Goal: Task Accomplishment & Management: Use online tool/utility

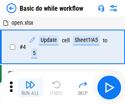
click at [30, 87] on img "button" at bounding box center [30, 85] width 10 height 10
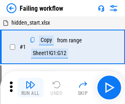
click at [30, 87] on img "button" at bounding box center [30, 85] width 10 height 10
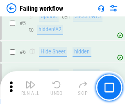
scroll to position [174, 0]
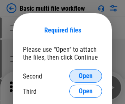
click at [86, 76] on span "Open" at bounding box center [86, 76] width 14 height 7
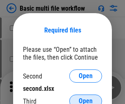
click at [86, 98] on span "Open" at bounding box center [86, 101] width 14 height 7
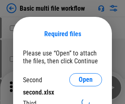
scroll to position [4, 0]
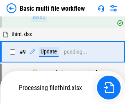
scroll to position [286, 0]
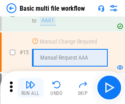
click at [30, 87] on img "button" at bounding box center [30, 85] width 10 height 10
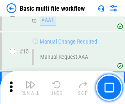
scroll to position [546, 0]
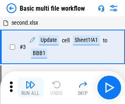
click at [30, 87] on img "button" at bounding box center [30, 85] width 10 height 10
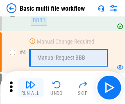
click at [30, 87] on img "button" at bounding box center [30, 85] width 10 height 10
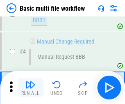
click at [30, 87] on img "button" at bounding box center [30, 85] width 10 height 10
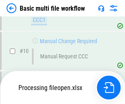
scroll to position [384, 0]
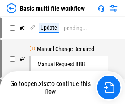
scroll to position [33, 0]
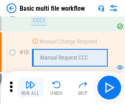
click at [30, 87] on img "button" at bounding box center [30, 85] width 10 height 10
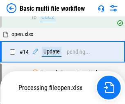
scroll to position [429, 0]
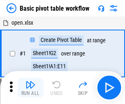
click at [30, 87] on img "button" at bounding box center [30, 85] width 10 height 10
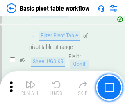
scroll to position [196, 0]
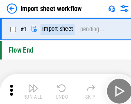
click at [30, 87] on img "button" at bounding box center [32, 85] width 10 height 10
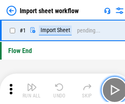
scroll to position [3, 0]
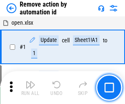
scroll to position [30, 0]
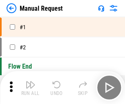
click at [30, 87] on img "button" at bounding box center [30, 85] width 10 height 10
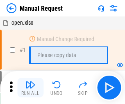
click at [30, 87] on img "button" at bounding box center [30, 85] width 10 height 10
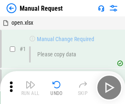
scroll to position [28, 0]
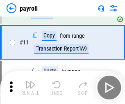
scroll to position [59, 0]
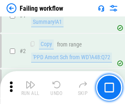
scroll to position [132, 0]
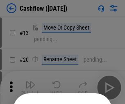
scroll to position [80, 0]
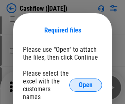
click at [86, 82] on span "Open" at bounding box center [86, 85] width 14 height 7
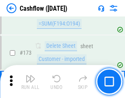
scroll to position [868, 0]
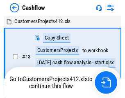
scroll to position [9, 0]
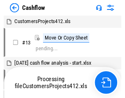
scroll to position [9, 0]
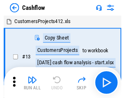
scroll to position [9, 0]
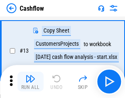
click at [30, 81] on img "button" at bounding box center [30, 78] width 10 height 10
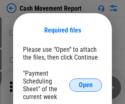
click at [86, 85] on span "Open" at bounding box center [86, 85] width 14 height 7
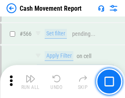
scroll to position [3760, 0]
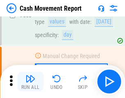
click at [30, 81] on img "button" at bounding box center [30, 78] width 10 height 10
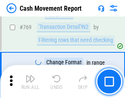
scroll to position [4559, 0]
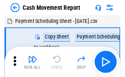
scroll to position [15, 0]
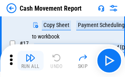
click at [30, 61] on img "button" at bounding box center [30, 58] width 10 height 10
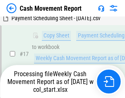
scroll to position [129, 0]
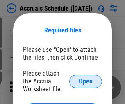
click at [86, 81] on span "Open" at bounding box center [86, 81] width 14 height 7
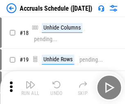
scroll to position [79, 0]
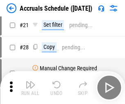
click at [30, 87] on img "button" at bounding box center [30, 85] width 10 height 10
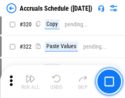
scroll to position [1526, 0]
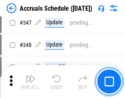
click at [30, 81] on img "button" at bounding box center [30, 78] width 10 height 10
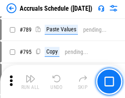
scroll to position [3446, 0]
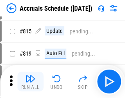
click at [30, 81] on img "button" at bounding box center [30, 78] width 10 height 10
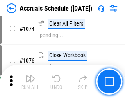
scroll to position [4914, 0]
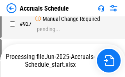
scroll to position [4424, 0]
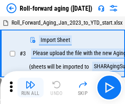
click at [30, 81] on img "button" at bounding box center [30, 85] width 10 height 10
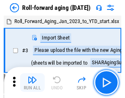
scroll to position [1, 0]
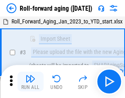
click at [30, 81] on img "button" at bounding box center [30, 78] width 10 height 10
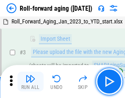
scroll to position [53, 0]
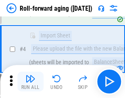
click at [30, 81] on img "button" at bounding box center [30, 78] width 10 height 10
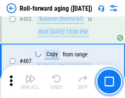
scroll to position [2845, 0]
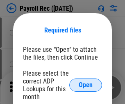
click at [86, 85] on span "Open" at bounding box center [86, 85] width 14 height 7
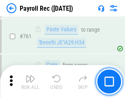
scroll to position [5049, 0]
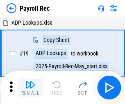
click at [30, 87] on img "button" at bounding box center [30, 85] width 10 height 10
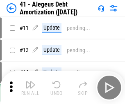
click at [30, 87] on img "button" at bounding box center [30, 85] width 10 height 10
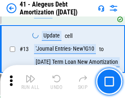
scroll to position [101, 0]
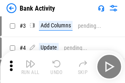
click at [30, 67] on img "button" at bounding box center [30, 64] width 10 height 10
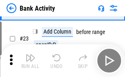
scroll to position [220, 0]
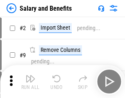
click at [30, 81] on img "button" at bounding box center [30, 78] width 10 height 10
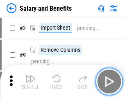
scroll to position [11, 0]
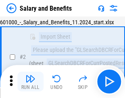
click at [30, 81] on img "button" at bounding box center [30, 78] width 10 height 10
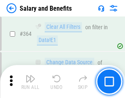
scroll to position [3863, 0]
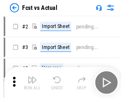
scroll to position [11, 0]
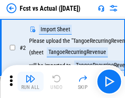
click at [30, 81] on img "button" at bounding box center [30, 78] width 10 height 10
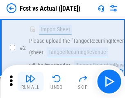
click at [30, 81] on img "button" at bounding box center [30, 78] width 10 height 10
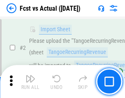
scroll to position [77, 0]
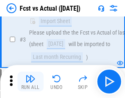
click at [30, 81] on img "button" at bounding box center [30, 78] width 10 height 10
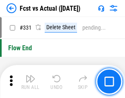
scroll to position [3927, 0]
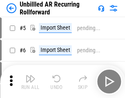
click at [30, 81] on img "button" at bounding box center [30, 78] width 10 height 10
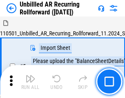
scroll to position [18, 0]
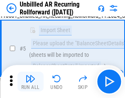
click at [30, 81] on img "button" at bounding box center [30, 78] width 10 height 10
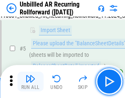
scroll to position [77, 0]
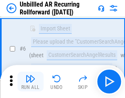
click at [30, 81] on img "button" at bounding box center [30, 78] width 10 height 10
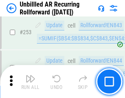
scroll to position [2787, 0]
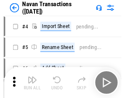
scroll to position [13, 0]
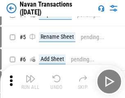
click at [30, 81] on img "button" at bounding box center [30, 78] width 10 height 10
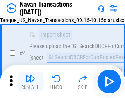
click at [30, 81] on img "button" at bounding box center [30, 78] width 10 height 10
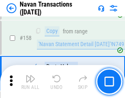
scroll to position [2660, 0]
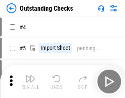
click at [30, 81] on img "button" at bounding box center [30, 78] width 10 height 10
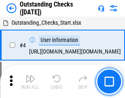
scroll to position [34, 0]
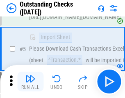
click at [30, 81] on img "button" at bounding box center [30, 78] width 10 height 10
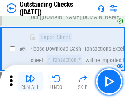
scroll to position [86, 0]
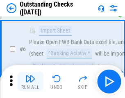
click at [30, 81] on img "button" at bounding box center [30, 78] width 10 height 10
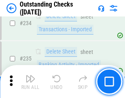
scroll to position [2491, 0]
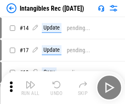
click at [30, 87] on img "button" at bounding box center [30, 85] width 10 height 10
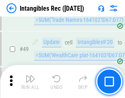
scroll to position [320, 0]
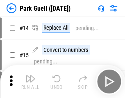
click at [30, 81] on img "button" at bounding box center [30, 78] width 10 height 10
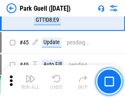
scroll to position [1026, 0]
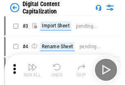
scroll to position [24, 0]
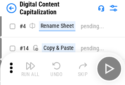
click at [30, 69] on img "button" at bounding box center [30, 66] width 10 height 10
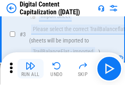
click at [30, 69] on img "button" at bounding box center [30, 66] width 10 height 10
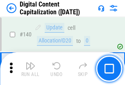
scroll to position [870, 0]
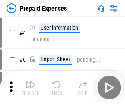
click at [30, 81] on img "button" at bounding box center [30, 85] width 10 height 10
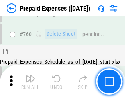
scroll to position [2274, 0]
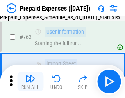
click at [30, 81] on img "button" at bounding box center [30, 78] width 10 height 10
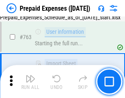
scroll to position [2322, 0]
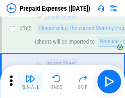
click at [30, 81] on img "button" at bounding box center [30, 78] width 10 height 10
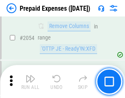
scroll to position [8575, 0]
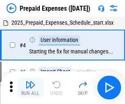
click at [30, 87] on img "button" at bounding box center [30, 85] width 10 height 10
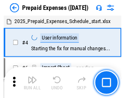
scroll to position [36, 0]
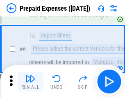
click at [30, 81] on img "button" at bounding box center [30, 78] width 10 height 10
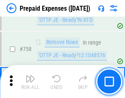
scroll to position [2923, 0]
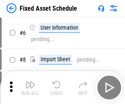
click at [30, 87] on img "button" at bounding box center [30, 85] width 10 height 10
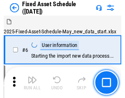
scroll to position [44, 0]
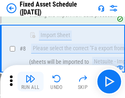
click at [30, 81] on img "button" at bounding box center [30, 78] width 10 height 10
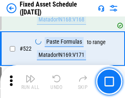
scroll to position [2851, 0]
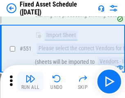
click at [30, 81] on img "button" at bounding box center [30, 78] width 10 height 10
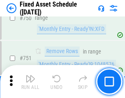
scroll to position [4000, 0]
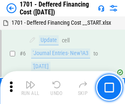
scroll to position [98, 0]
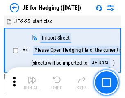
scroll to position [1, 0]
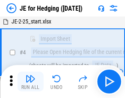
click at [30, 81] on img "button" at bounding box center [30, 78] width 10 height 10
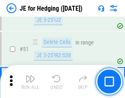
scroll to position [531, 0]
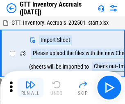
click at [30, 81] on img "button" at bounding box center [30, 85] width 10 height 10
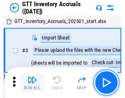
scroll to position [1, 0]
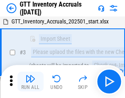
click at [30, 81] on img "button" at bounding box center [30, 78] width 10 height 10
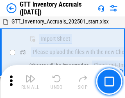
scroll to position [53, 0]
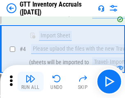
click at [30, 81] on img "button" at bounding box center [30, 78] width 10 height 10
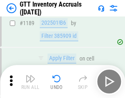
scroll to position [6699, 0]
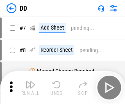
click at [30, 87] on img "button" at bounding box center [30, 85] width 10 height 10
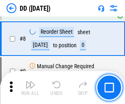
scroll to position [79, 0]
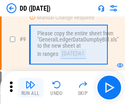
click at [30, 87] on img "button" at bounding box center [30, 85] width 10 height 10
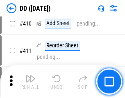
scroll to position [3671, 0]
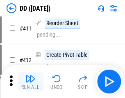
click at [30, 81] on img "button" at bounding box center [30, 78] width 10 height 10
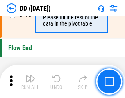
scroll to position [3927, 0]
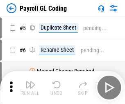
click at [30, 87] on img "button" at bounding box center [30, 85] width 10 height 10
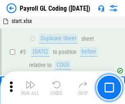
scroll to position [98, 0]
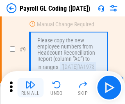
click at [30, 87] on img "button" at bounding box center [30, 85] width 10 height 10
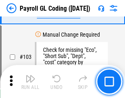
scroll to position [1925, 0]
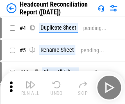
click at [30, 87] on img "button" at bounding box center [30, 85] width 10 height 10
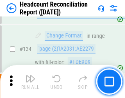
scroll to position [986, 0]
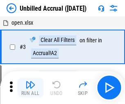
click at [30, 87] on img "button" at bounding box center [30, 85] width 10 height 10
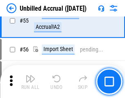
scroll to position [857, 0]
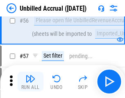
click at [30, 81] on img "button" at bounding box center [30, 78] width 10 height 10
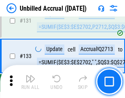
scroll to position [2444, 0]
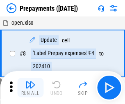
click at [30, 87] on img "button" at bounding box center [30, 85] width 10 height 10
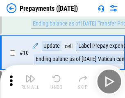
scroll to position [51, 0]
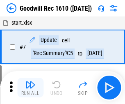
click at [30, 87] on img "button" at bounding box center [30, 85] width 10 height 10
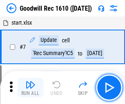
scroll to position [140, 0]
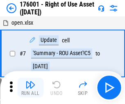
click at [30, 87] on img "button" at bounding box center [30, 85] width 10 height 10
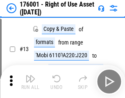
scroll to position [53, 0]
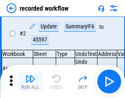
click at [30, 81] on img "button" at bounding box center [30, 78] width 10 height 10
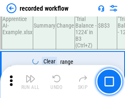
scroll to position [2564, 0]
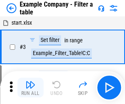
click at [30, 87] on img "button" at bounding box center [30, 85] width 10 height 10
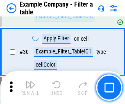
scroll to position [751, 0]
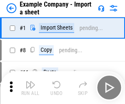
click at [30, 81] on img "button" at bounding box center [30, 85] width 10 height 10
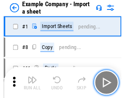
scroll to position [13, 0]
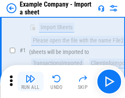
click at [30, 81] on img "button" at bounding box center [30, 78] width 10 height 10
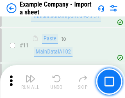
scroll to position [181, 0]
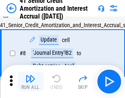
click at [30, 81] on img "button" at bounding box center [30, 78] width 10 height 10
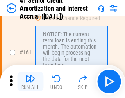
click at [30, 81] on img "button" at bounding box center [30, 78] width 10 height 10
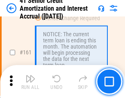
scroll to position [877, 0]
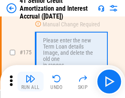
click at [30, 81] on img "button" at bounding box center [30, 78] width 10 height 10
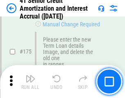
scroll to position [961, 0]
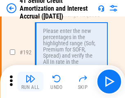
click at [30, 81] on img "button" at bounding box center [30, 78] width 10 height 10
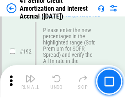
scroll to position [1047, 0]
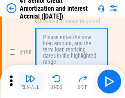
click at [30, 81] on img "button" at bounding box center [30, 78] width 10 height 10
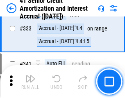
scroll to position [2096, 0]
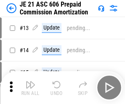
click at [30, 81] on img "button" at bounding box center [30, 85] width 10 height 10
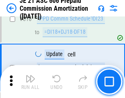
scroll to position [1532, 0]
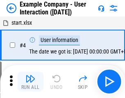
click at [30, 81] on img "button" at bounding box center [30, 78] width 10 height 10
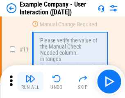
click at [30, 81] on img "button" at bounding box center [30, 78] width 10 height 10
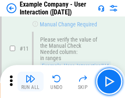
scroll to position [178, 0]
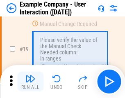
click at [30, 81] on img "button" at bounding box center [30, 78] width 10 height 10
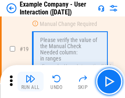
click at [30, 81] on img "button" at bounding box center [30, 78] width 10 height 10
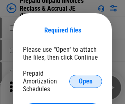
click at [86, 81] on span "Open" at bounding box center [86, 81] width 14 height 7
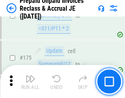
scroll to position [1108, 0]
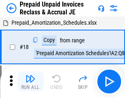
click at [30, 81] on img "button" at bounding box center [30, 78] width 10 height 10
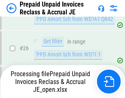
scroll to position [617, 0]
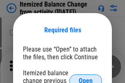
click at [86, 78] on span "Open" at bounding box center [86, 81] width 14 height 7
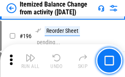
scroll to position [1579, 0]
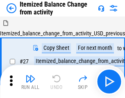
scroll to position [13, 0]
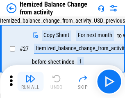
click at [30, 81] on img "button" at bounding box center [30, 78] width 10 height 10
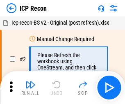
scroll to position [4, 0]
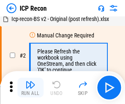
click at [30, 87] on img "button" at bounding box center [30, 85] width 10 height 10
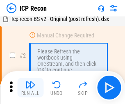
click at [30, 87] on img "button" at bounding box center [30, 85] width 10 height 10
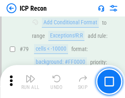
scroll to position [804, 0]
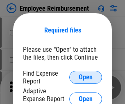
click at [86, 77] on span "Open" at bounding box center [86, 77] width 14 height 7
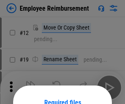
scroll to position [72, 0]
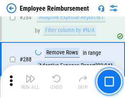
scroll to position [2230, 0]
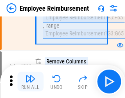
click at [30, 81] on img "button" at bounding box center [30, 78] width 10 height 10
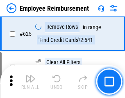
scroll to position [4912, 0]
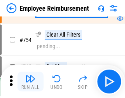
click at [30, 81] on img "button" at bounding box center [30, 78] width 10 height 10
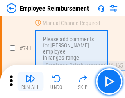
scroll to position [5756, 0]
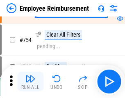
click at [30, 81] on img "button" at bounding box center [30, 78] width 10 height 10
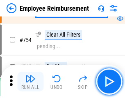
click at [30, 81] on img "button" at bounding box center [30, 78] width 10 height 10
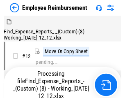
scroll to position [28, 0]
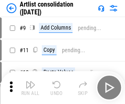
click at [30, 87] on img "button" at bounding box center [30, 85] width 10 height 10
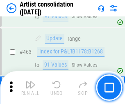
scroll to position [3592, 0]
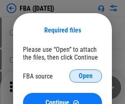
click at [86, 76] on span "Open" at bounding box center [86, 76] width 14 height 7
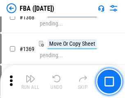
scroll to position [8810, 0]
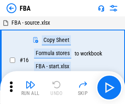
scroll to position [8, 0]
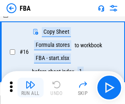
click at [30, 87] on img "button" at bounding box center [30, 85] width 10 height 10
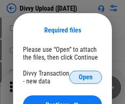
click at [86, 77] on span "Open" at bounding box center [86, 77] width 14 height 7
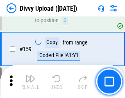
scroll to position [850, 0]
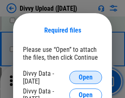
click at [86, 77] on span "Open" at bounding box center [86, 77] width 14 height 7
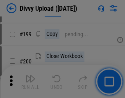
scroll to position [1193, 0]
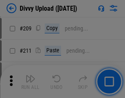
scroll to position [1393, 0]
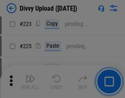
scroll to position [1637, 0]
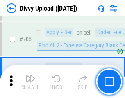
scroll to position [5612, 0]
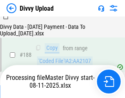
scroll to position [966, 0]
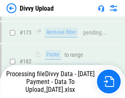
scroll to position [918, 0]
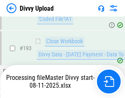
scroll to position [1147, 0]
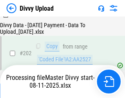
scroll to position [1334, 0]
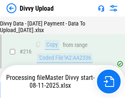
scroll to position [1689, 0]
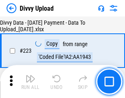
scroll to position [1870, 0]
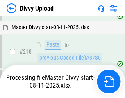
scroll to position [1766, 0]
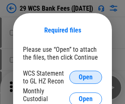
click at [86, 77] on span "Open" at bounding box center [86, 77] width 14 height 7
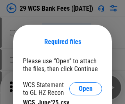
scroll to position [11, 0]
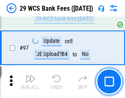
scroll to position [800, 0]
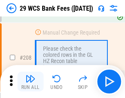
click at [30, 81] on img "button" at bounding box center [30, 78] width 10 height 10
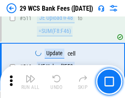
scroll to position [4128, 0]
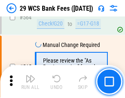
click at [30, 81] on img "button" at bounding box center [30, 78] width 10 height 10
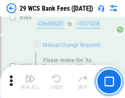
scroll to position [4437, 0]
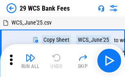
scroll to position [15, 0]
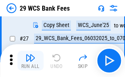
click at [30, 61] on img "button" at bounding box center [30, 58] width 10 height 10
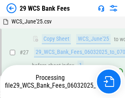
scroll to position [164, 0]
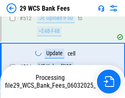
scroll to position [4247, 0]
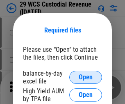
click at [86, 77] on span "Open" at bounding box center [86, 77] width 14 height 7
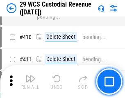
scroll to position [3800, 0]
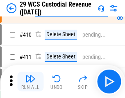
click at [30, 81] on img "button" at bounding box center [30, 78] width 10 height 10
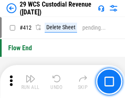
scroll to position [3918, 0]
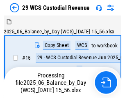
scroll to position [20, 0]
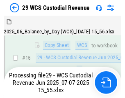
scroll to position [186, 0]
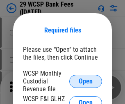
click at [86, 81] on span "Open" at bounding box center [86, 81] width 14 height 7
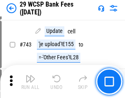
scroll to position [4134, 0]
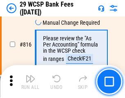
click at [30, 81] on img "button" at bounding box center [30, 78] width 10 height 10
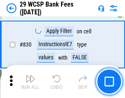
scroll to position [5205, 0]
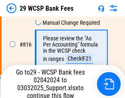
scroll to position [5044, 0]
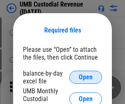
click at [86, 77] on span "Open" at bounding box center [86, 77] width 14 height 7
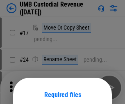
scroll to position [64, 0]
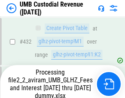
scroll to position [3118, 0]
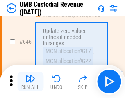
click at [30, 81] on img "button" at bounding box center [30, 78] width 10 height 10
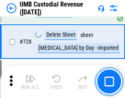
scroll to position [5061, 0]
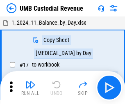
scroll to position [6, 0]
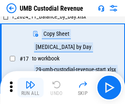
click at [30, 87] on img "button" at bounding box center [30, 85] width 10 height 10
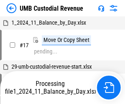
scroll to position [6, 0]
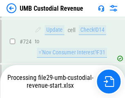
scroll to position [5007, 0]
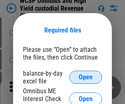
click at [86, 77] on span "Open" at bounding box center [86, 77] width 14 height 7
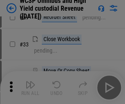
scroll to position [187, 0]
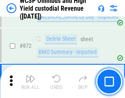
scroll to position [6943, 0]
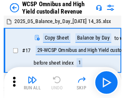
scroll to position [5, 0]
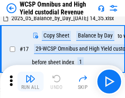
click at [30, 81] on img "button" at bounding box center [30, 78] width 10 height 10
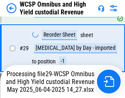
scroll to position [171, 0]
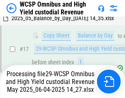
scroll to position [171, 0]
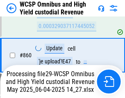
scroll to position [6924, 0]
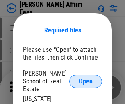
click at [86, 78] on span "Open" at bounding box center [86, 81] width 14 height 7
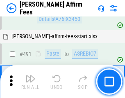
scroll to position [2231, 0]
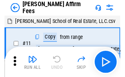
scroll to position [8, 0]
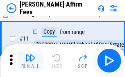
click at [30, 61] on img "button" at bounding box center [30, 58] width 10 height 10
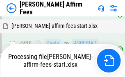
scroll to position [1827, 0]
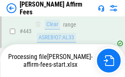
scroll to position [2164, 0]
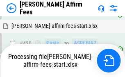
scroll to position [1862, 0]
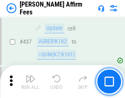
scroll to position [2141, 0]
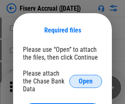
click at [86, 78] on span "Open" at bounding box center [86, 81] width 14 height 7
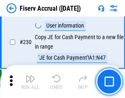
scroll to position [2600, 0]
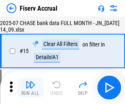
click at [30, 87] on img "button" at bounding box center [30, 85] width 10 height 10
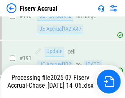
scroll to position [2210, 0]
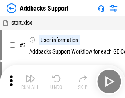
click at [30, 81] on img "button" at bounding box center [30, 78] width 10 height 10
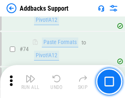
scroll to position [597, 0]
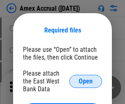
click at [86, 81] on span "Open" at bounding box center [86, 81] width 14 height 7
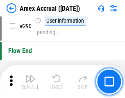
scroll to position [2353, 0]
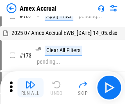
click at [30, 87] on img "button" at bounding box center [30, 85] width 10 height 10
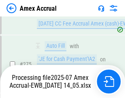
scroll to position [2496, 0]
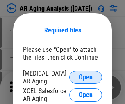
click at [86, 76] on span "Open" at bounding box center [86, 77] width 14 height 7
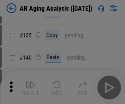
scroll to position [247, 0]
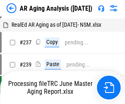
scroll to position [8, 0]
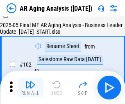
click at [30, 87] on img "button" at bounding box center [30, 85] width 10 height 10
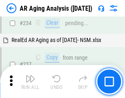
scroll to position [1272, 0]
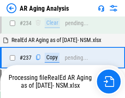
scroll to position [1296, 0]
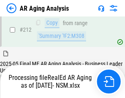
scroll to position [1227, 0]
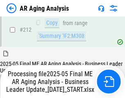
scroll to position [1234, 0]
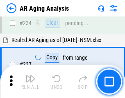
scroll to position [1262, 0]
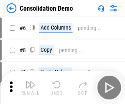
click at [30, 87] on img "button" at bounding box center [30, 85] width 10 height 10
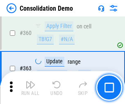
scroll to position [2750, 0]
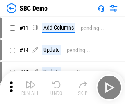
click at [30, 87] on img "button" at bounding box center [30, 85] width 10 height 10
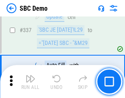
scroll to position [2158, 0]
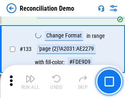
scroll to position [974, 0]
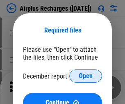
click at [86, 76] on span "Open" at bounding box center [86, 76] width 14 height 7
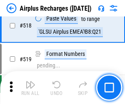
scroll to position [3530, 0]
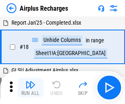
click at [30, 87] on img "button" at bounding box center [30, 85] width 10 height 10
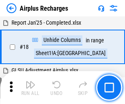
scroll to position [36, 0]
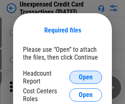
click at [86, 77] on span "Open" at bounding box center [86, 77] width 14 height 7
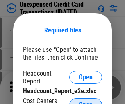
click at [86, 101] on span "Open" at bounding box center [86, 104] width 14 height 7
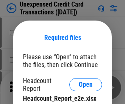
scroll to position [7, 0]
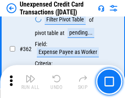
scroll to position [2110, 0]
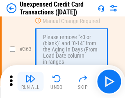
click at [30, 81] on img "button" at bounding box center [30, 78] width 10 height 10
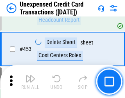
scroll to position [2798, 0]
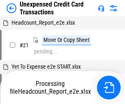
scroll to position [13, 0]
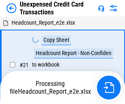
scroll to position [13, 0]
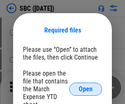
click at [86, 89] on span "Open" at bounding box center [86, 89] width 14 height 7
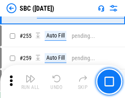
scroll to position [1603, 0]
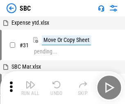
scroll to position [8, 0]
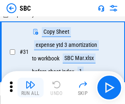
click at [30, 87] on img "button" at bounding box center [30, 85] width 10 height 10
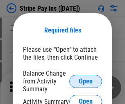
click at [86, 81] on span "Open" at bounding box center [86, 81] width 14 height 7
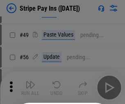
scroll to position [149, 0]
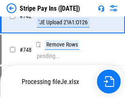
scroll to position [4253, 0]
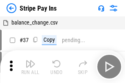
click at [30, 67] on img "button" at bounding box center [30, 64] width 10 height 10
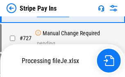
scroll to position [4235, 0]
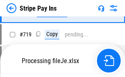
scroll to position [4235, 0]
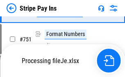
scroll to position [4235, 0]
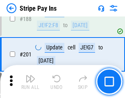
scroll to position [1168, 0]
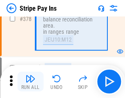
click at [30, 81] on img "button" at bounding box center [30, 78] width 10 height 10
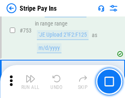
scroll to position [4225, 0]
